Goal: Information Seeking & Learning: Learn about a topic

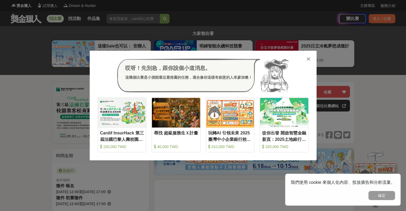
click at [309, 55] on div "哎呀！先別急，跟你說個小道消息。 這幾個比賽是小酒館最近最推薦的任務，適合像你這樣有創意的人來參加噢！ 收藏 Cardif InsurHack 第三屆法國巴黎…" at bounding box center [203, 106] width 227 height 110
click at [309, 58] on icon at bounding box center [308, 58] width 4 height 5
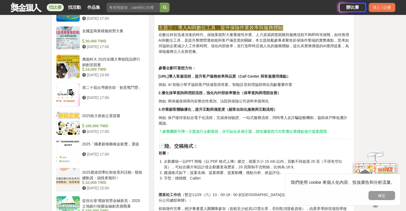
scroll to position [747, 0]
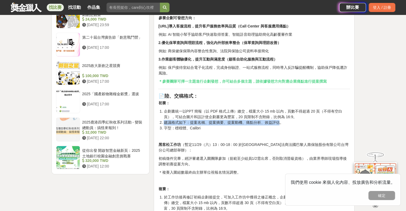
drag, startPoint x: 163, startPoint y: 128, endPoint x: 280, endPoint y: 128, distance: 117.4
click at [280, 125] on li "建議格式如下：提案名稱、提案摘要、提案動機、痛點分析、效益評估。" at bounding box center [257, 123] width 186 height 6
copy li "建議格式如下：提案名稱、提案摘要、提案動機、痛點分析、效益評估"
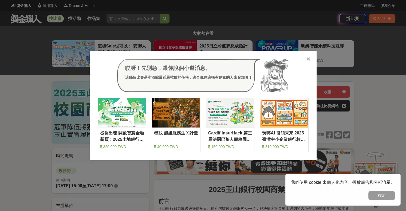
click at [304, 58] on div "哎呀！先別急，跟你說個小道消息。 這幾個比賽是小酒館最近最推薦的任務，適合像你這樣有創意的人來參加噢！ 收藏 從你出發 開啟智慧金融新頁：2025土地銀行校園…" at bounding box center [203, 106] width 227 height 110
click at [309, 59] on icon at bounding box center [308, 58] width 4 height 5
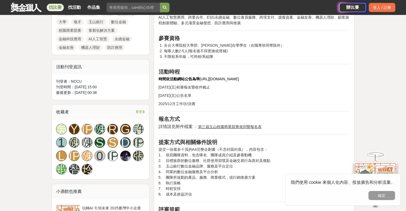
scroll to position [320, 0]
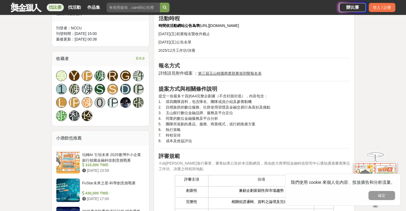
drag, startPoint x: 159, startPoint y: 88, endPoint x: 192, endPoint y: 142, distance: 62.9
copy div "提案方式與相關條件說明 提交一份最多十頁的A4完整企劃書（不含封面封底），內容包含： 1. 填寫團隊資料，包含隊名、團隊成員介紹及參賽動機 2. 目標族群的數…"
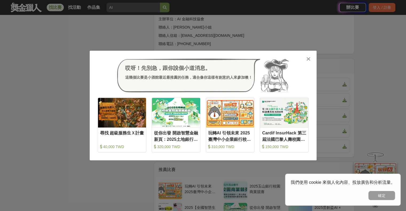
click at [303, 57] on div "哎呀！先別急，跟你說個小道消息。 這幾個比賽是小酒館最近最推薦的任務，適合像你這樣有創意的人來參加噢！ 收藏 尋找 超級服務生Ｘ計畫 40,000 TWD 收…" at bounding box center [203, 106] width 227 height 110
click at [307, 58] on icon at bounding box center [308, 58] width 4 height 5
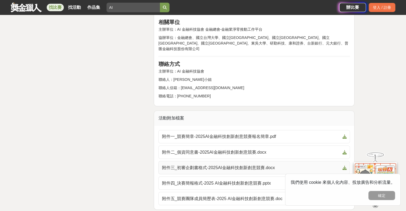
scroll to position [866, 0]
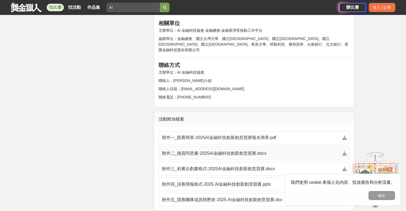
click at [239, 150] on span "附件二_個資同意書-2025AI金融科技創新創意競賽.docx" at bounding box center [251, 153] width 178 height 6
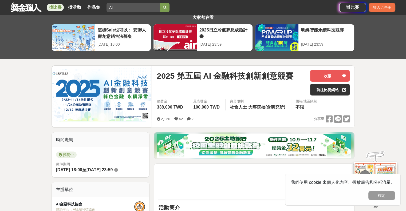
scroll to position [0, 0]
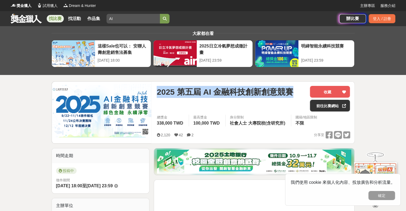
drag, startPoint x: 158, startPoint y: 92, endPoint x: 291, endPoint y: 86, distance: 133.0
click at [291, 86] on span "2025 第五屆 AI 金融科技創新創意競賽" at bounding box center [225, 92] width 137 height 12
copy span "2025 第五屆 AI 金融科技創新創意競賽"
